Goal: Information Seeking & Learning: Check status

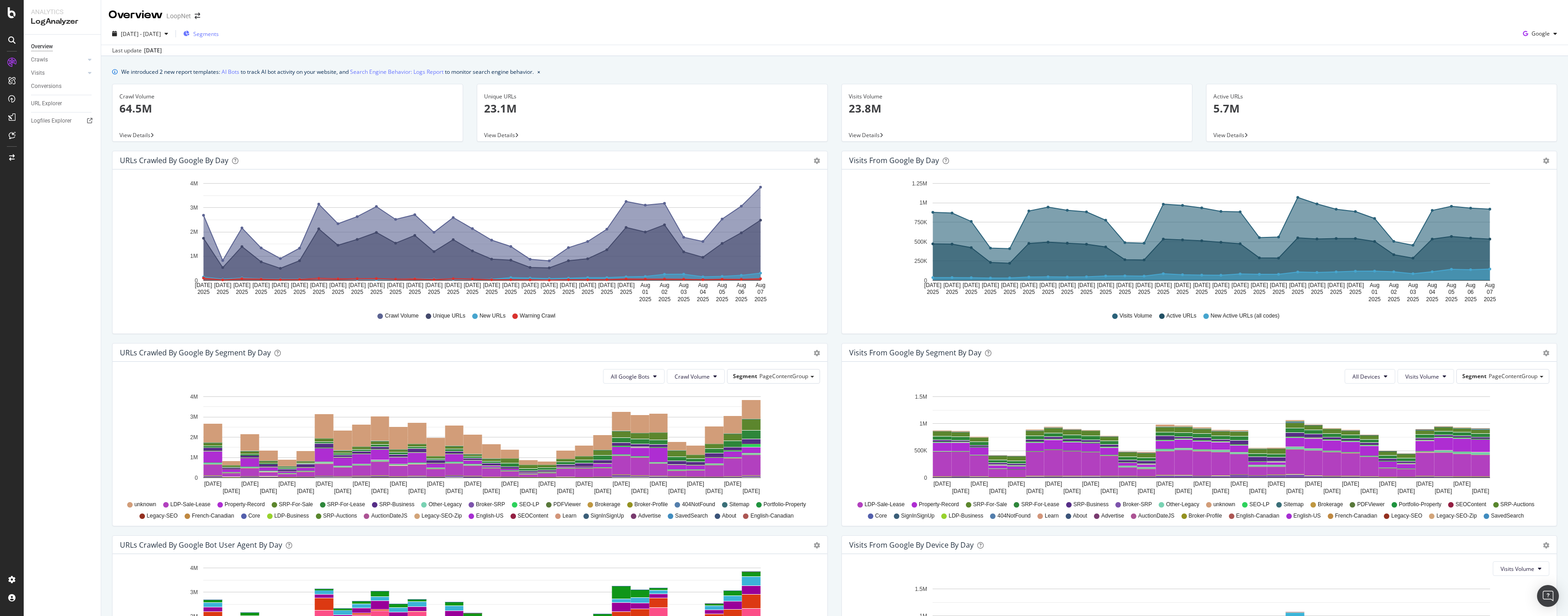
click at [219, 30] on span "Segments" at bounding box center [206, 33] width 26 height 8
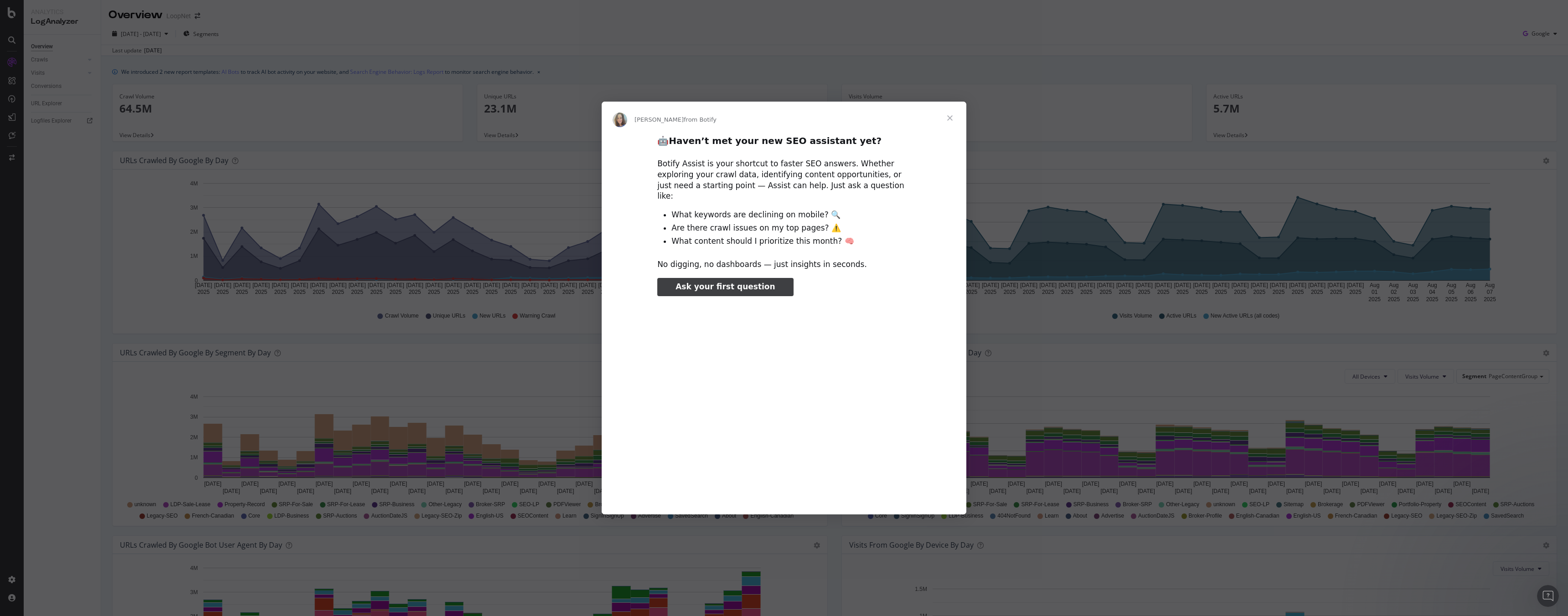
type input "132634"
click at [950, 123] on span "Close" at bounding box center [950, 118] width 33 height 33
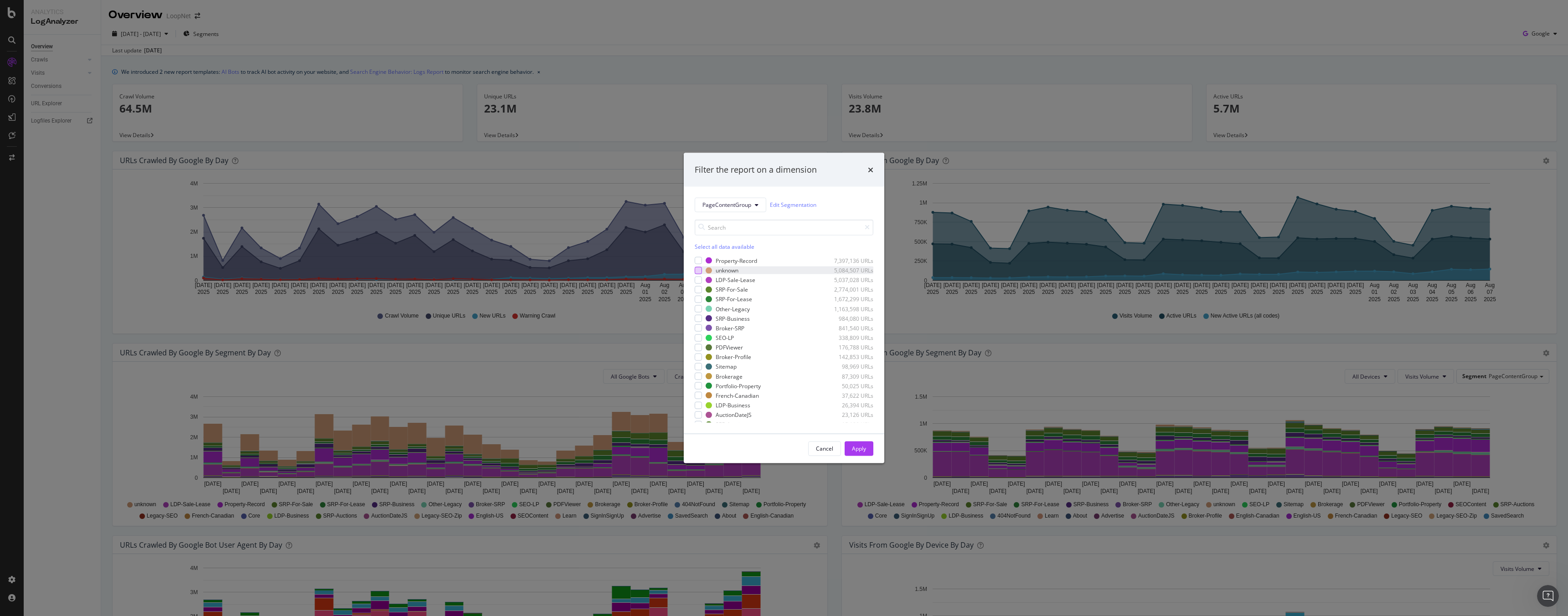
click at [696, 269] on div "modal" at bounding box center [698, 270] width 7 height 7
click at [701, 270] on div "modal" at bounding box center [698, 270] width 7 height 7
click at [693, 271] on div "PageContentGroup Edit Segmentation Select all data available Property-Record 7,…" at bounding box center [783, 310] width 200 height 247
click at [694, 272] on div "PageContentGroup Edit Segmentation Select all data available Property-Record 7,…" at bounding box center [783, 310] width 200 height 247
click at [696, 271] on div "modal" at bounding box center [698, 270] width 7 height 7
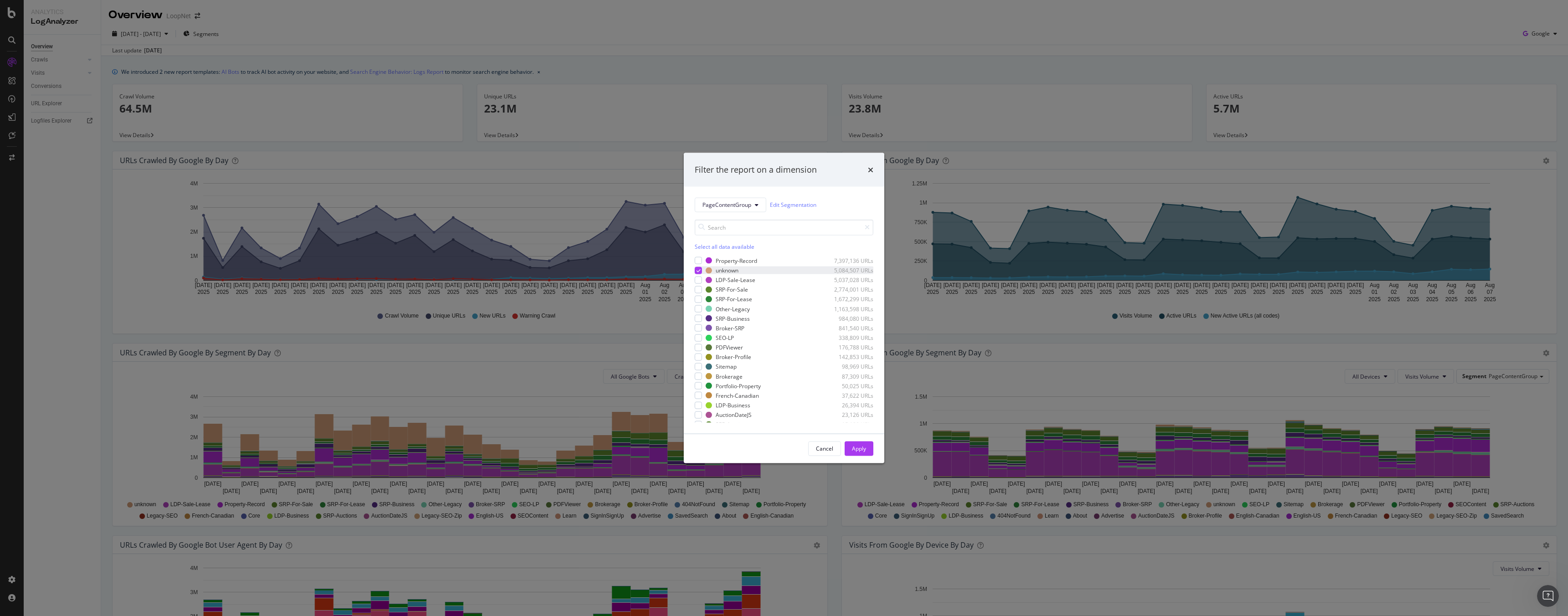
click at [696, 273] on div "modal" at bounding box center [698, 270] width 7 height 7
click at [698, 262] on div "modal" at bounding box center [698, 261] width 7 height 7
click at [698, 262] on icon "modal" at bounding box center [698, 261] width 4 height 4
click at [830, 447] on div "Cancel" at bounding box center [824, 449] width 17 height 8
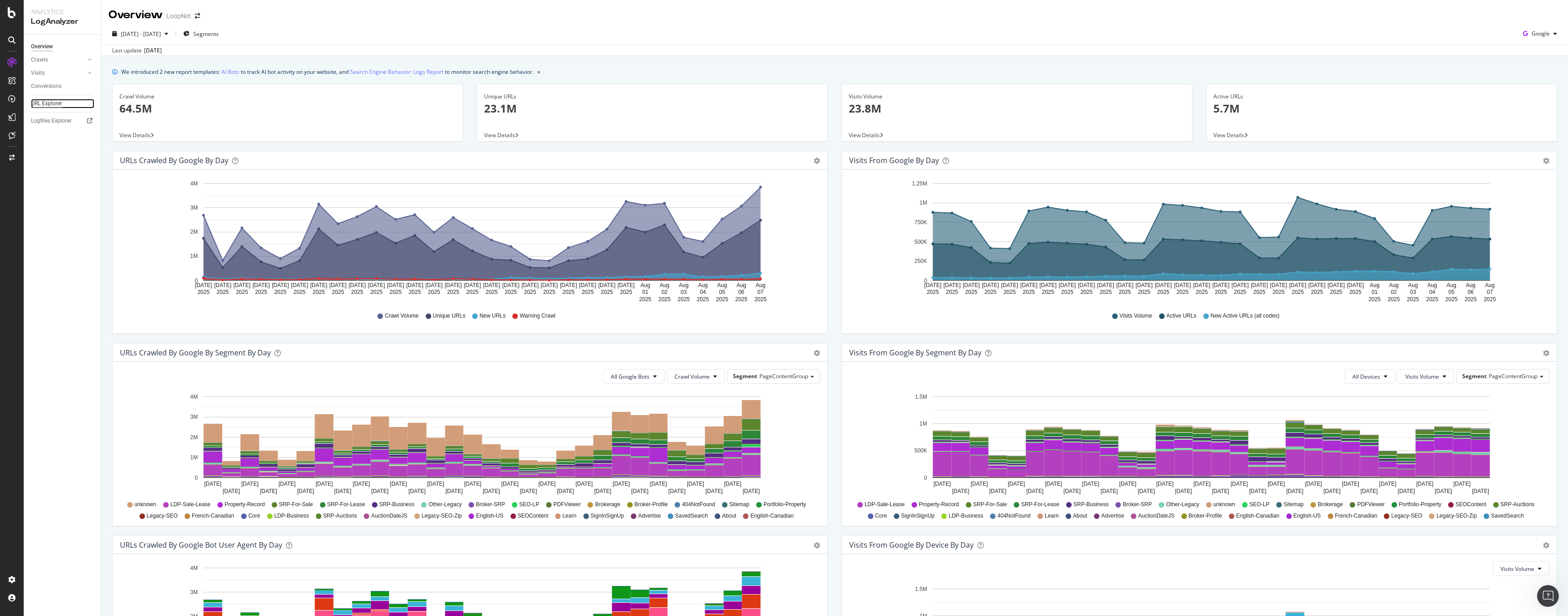
click at [56, 106] on div "URL Explorer" at bounding box center [46, 103] width 31 height 10
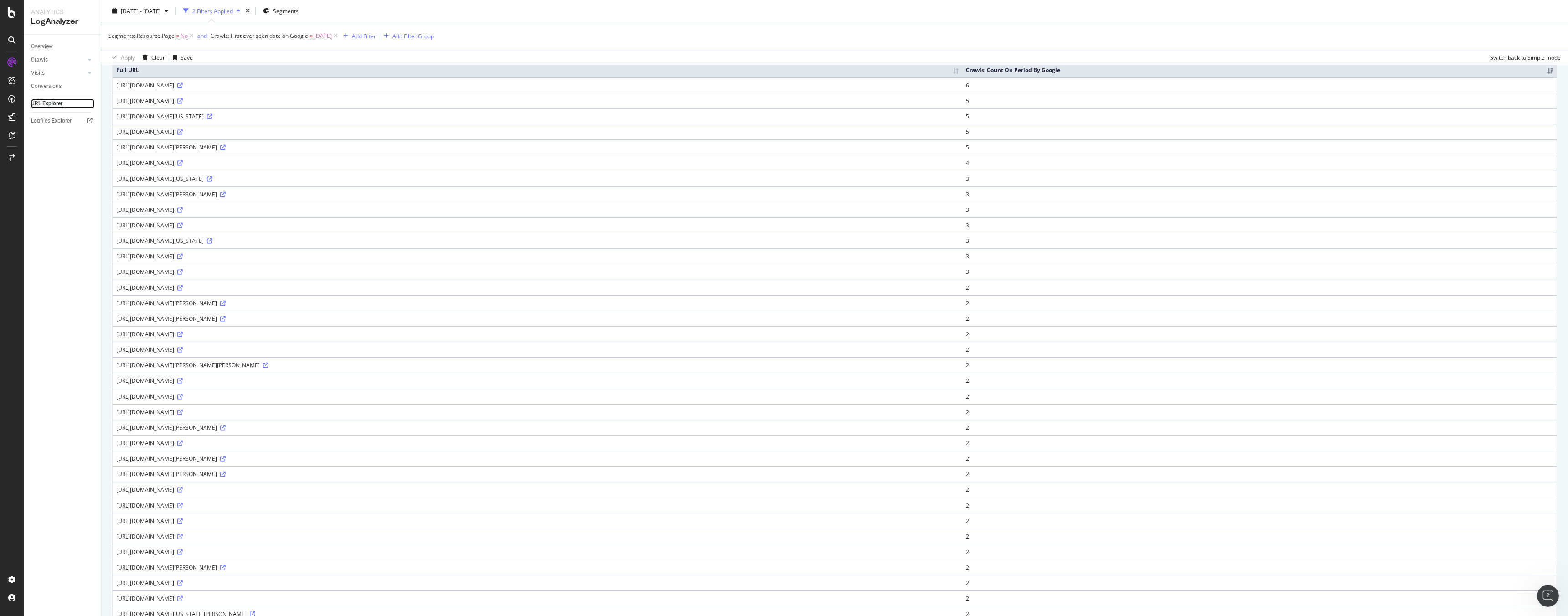
scroll to position [86, 0]
drag, startPoint x: 342, startPoint y: 211, endPoint x: 351, endPoint y: 210, distance: 9.1
click at [351, 210] on div "[URL][DOMAIN_NAME]" at bounding box center [537, 208] width 842 height 8
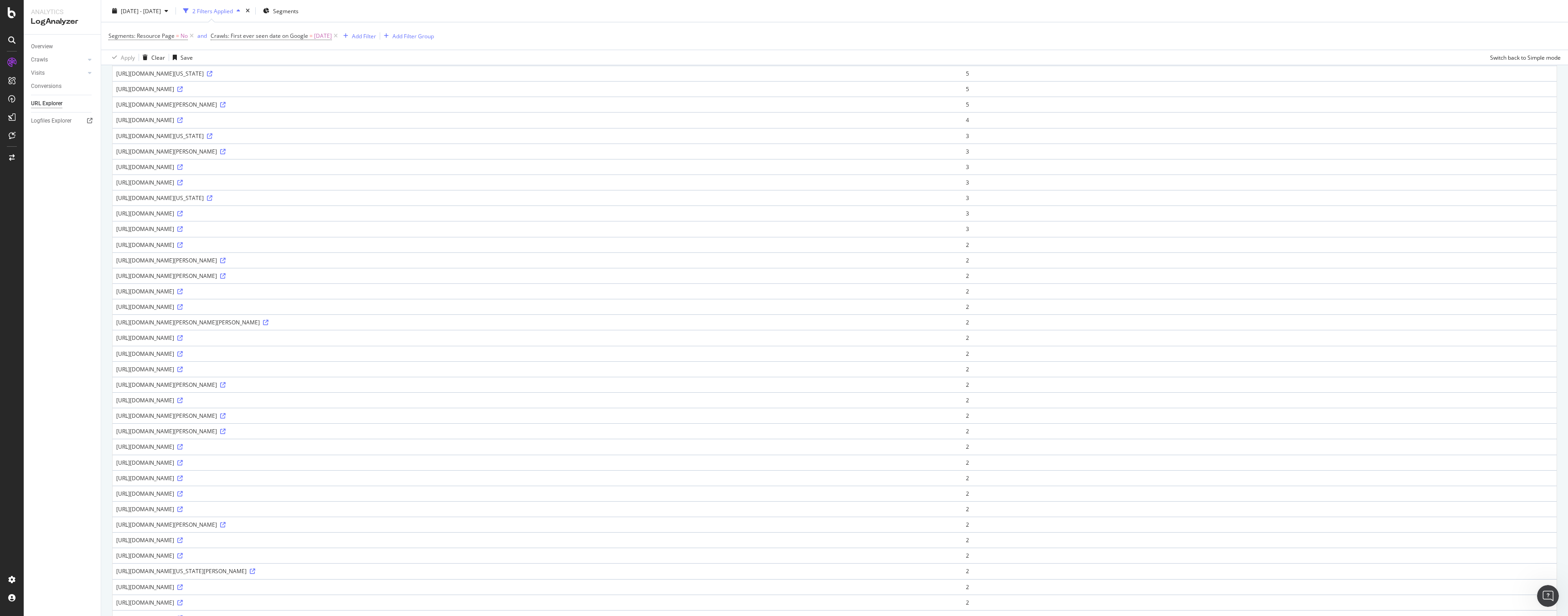
scroll to position [0, 0]
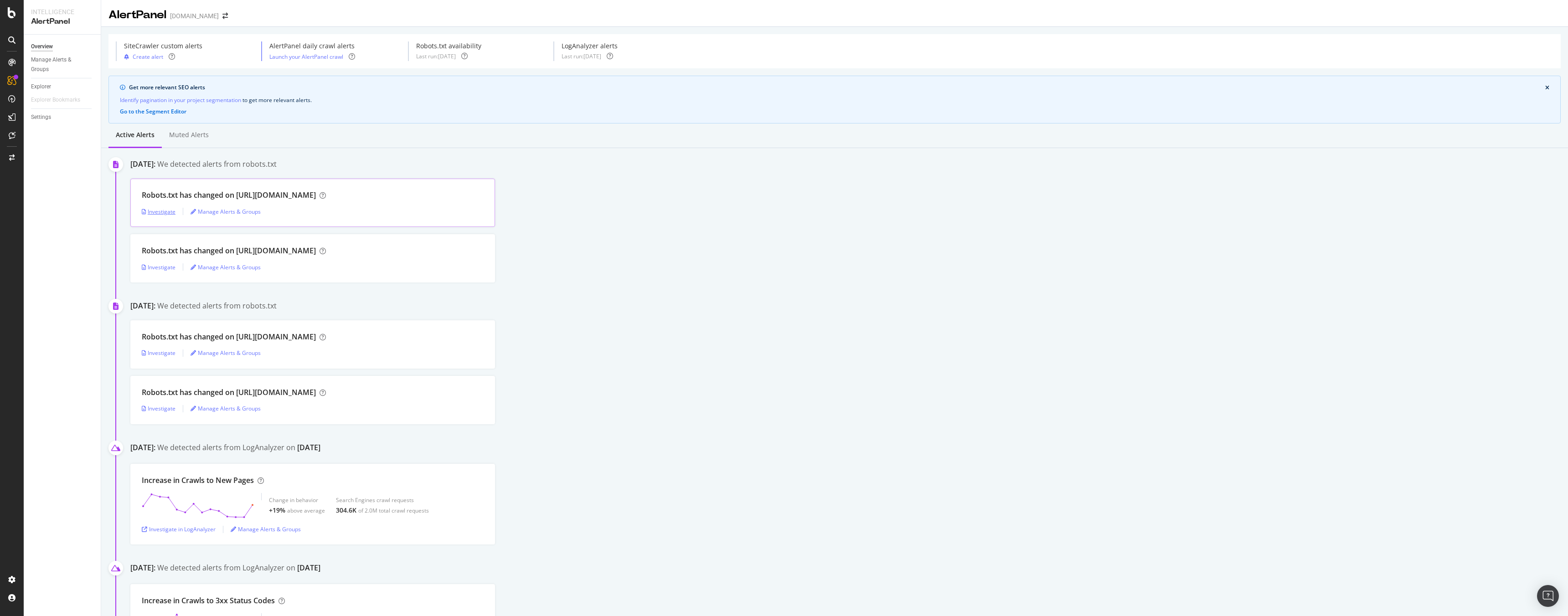
click at [152, 209] on div "Investigate" at bounding box center [158, 211] width 33 height 8
click at [153, 267] on div "Investigate" at bounding box center [158, 267] width 33 height 8
